Goal: Find specific page/section: Find specific page/section

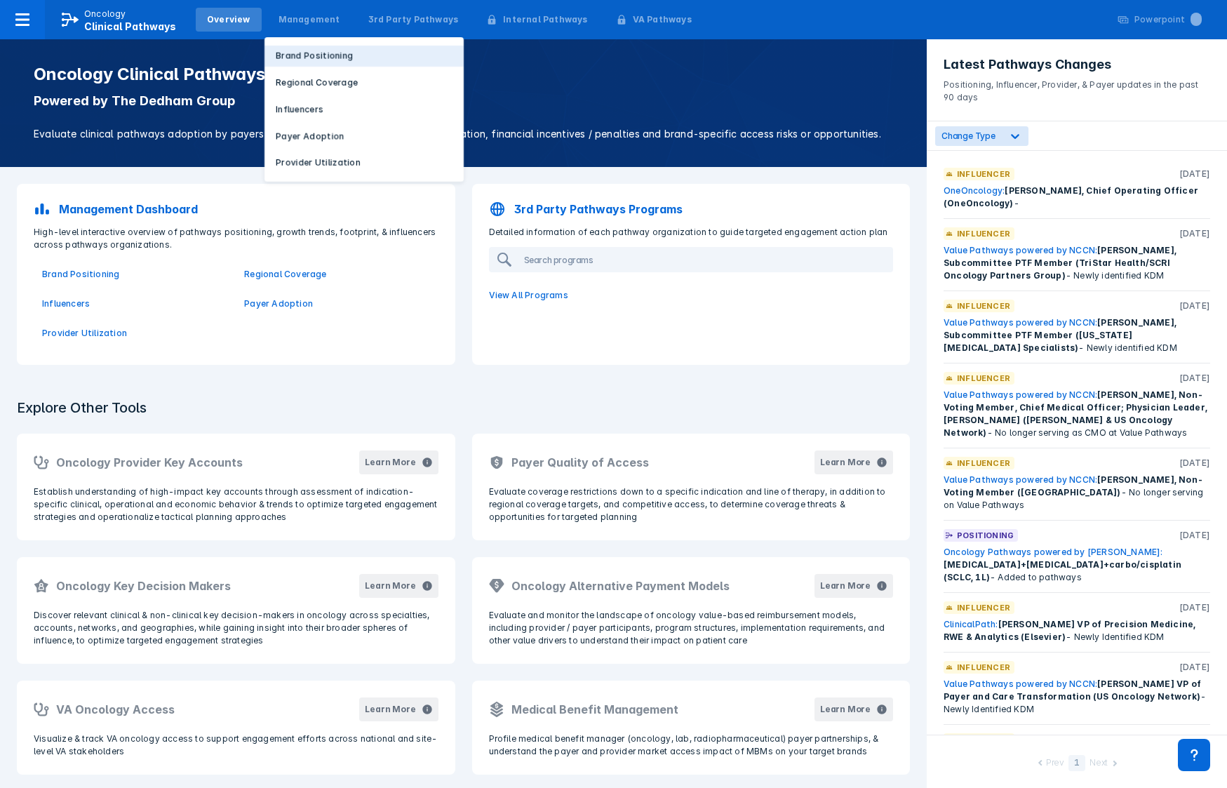
click at [297, 56] on p "Brand Positioning" at bounding box center [314, 56] width 77 height 13
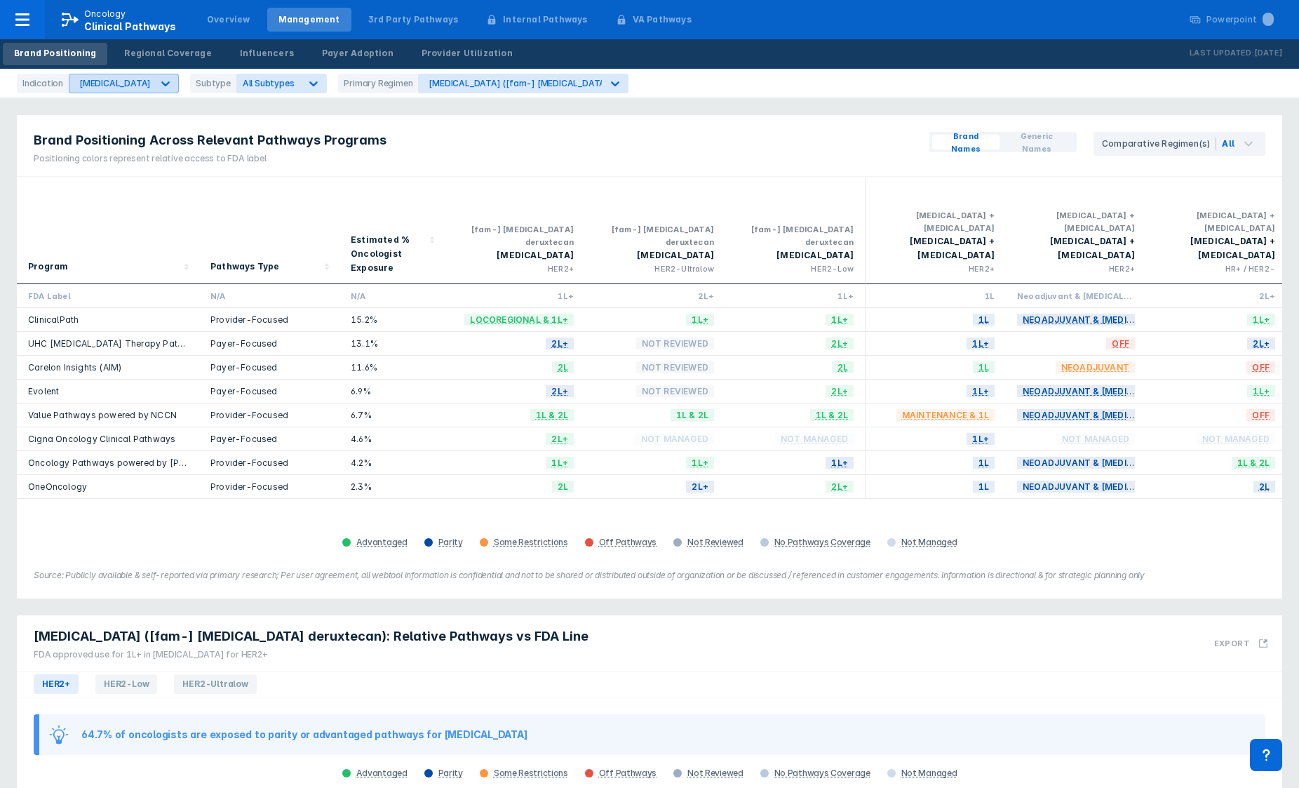
click at [159, 80] on icon at bounding box center [166, 83] width 14 height 14
click at [118, 225] on div "[MEDICAL_DATA]" at bounding box center [113, 224] width 83 height 27
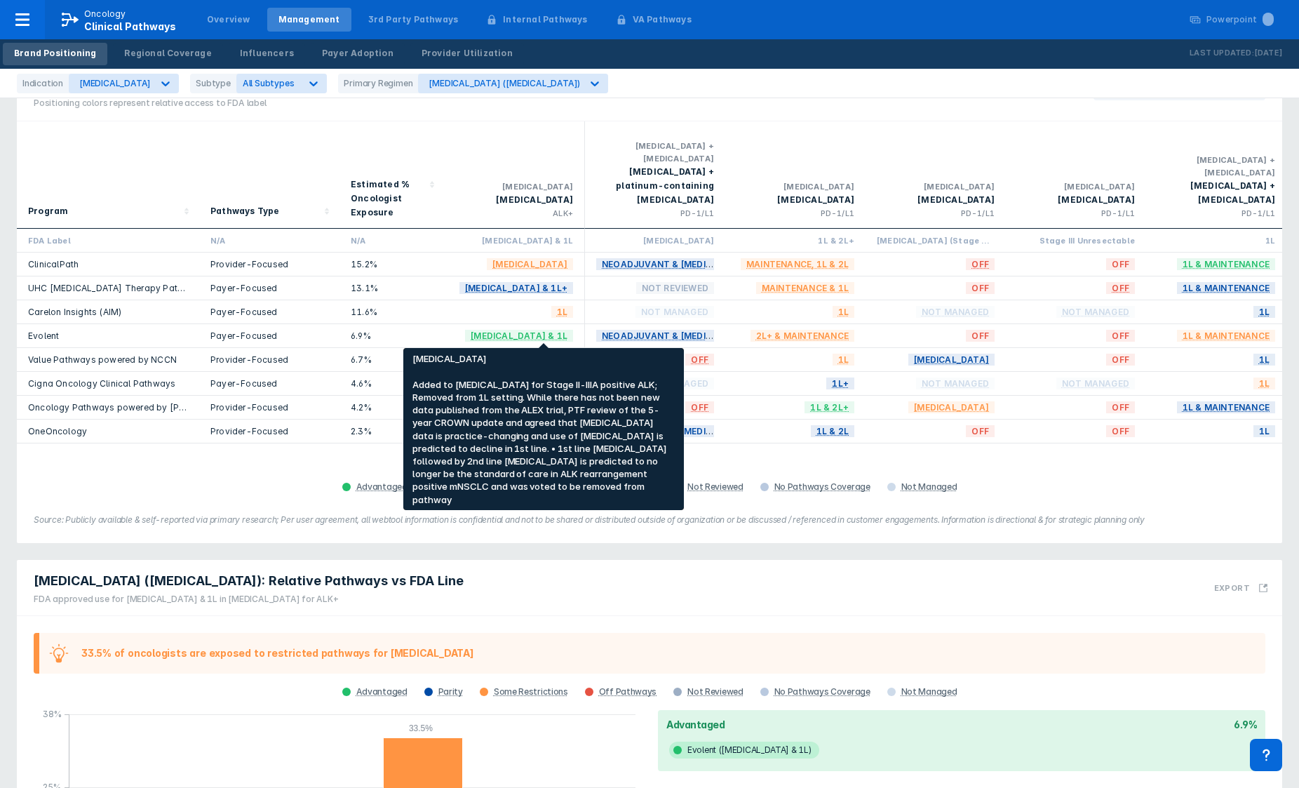
scroll to position [56, 0]
